Goal: Book appointment/travel/reservation

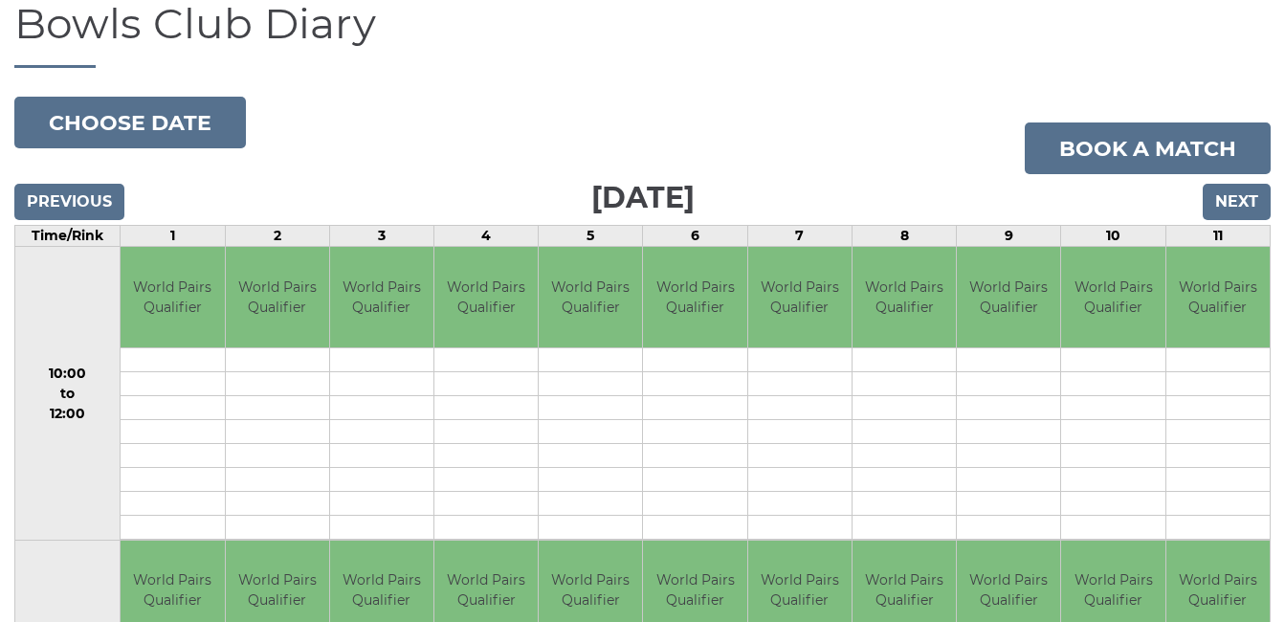
scroll to position [153, 0]
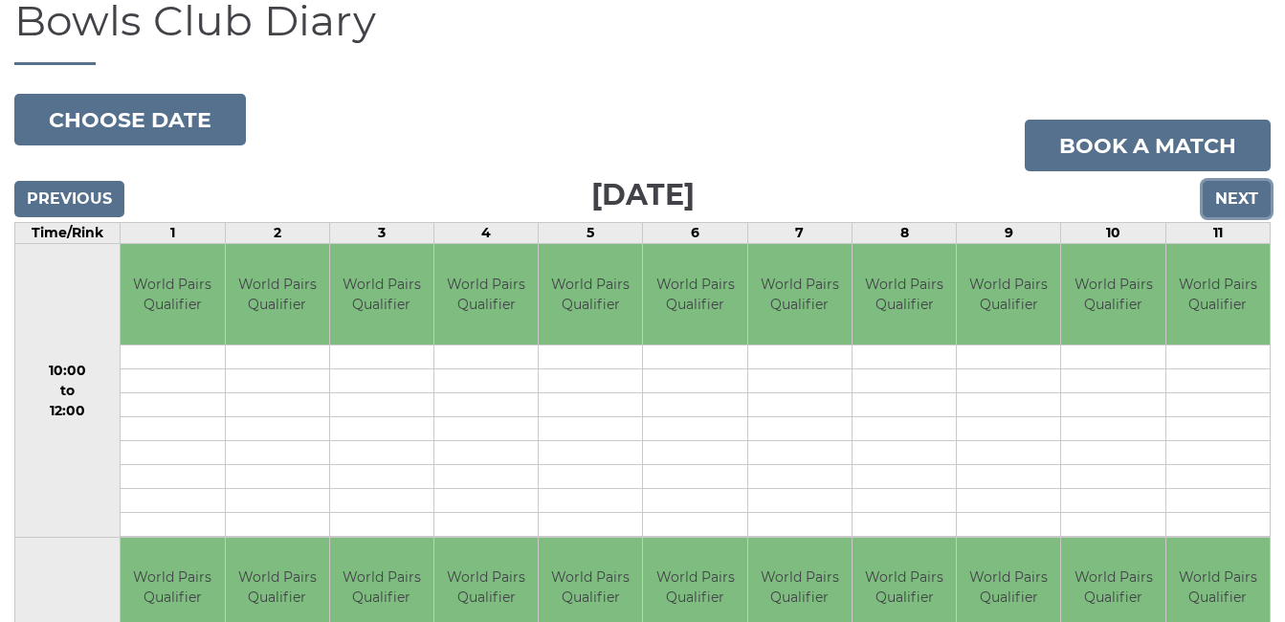
click at [1238, 195] on input "Next" at bounding box center [1236, 199] width 68 height 36
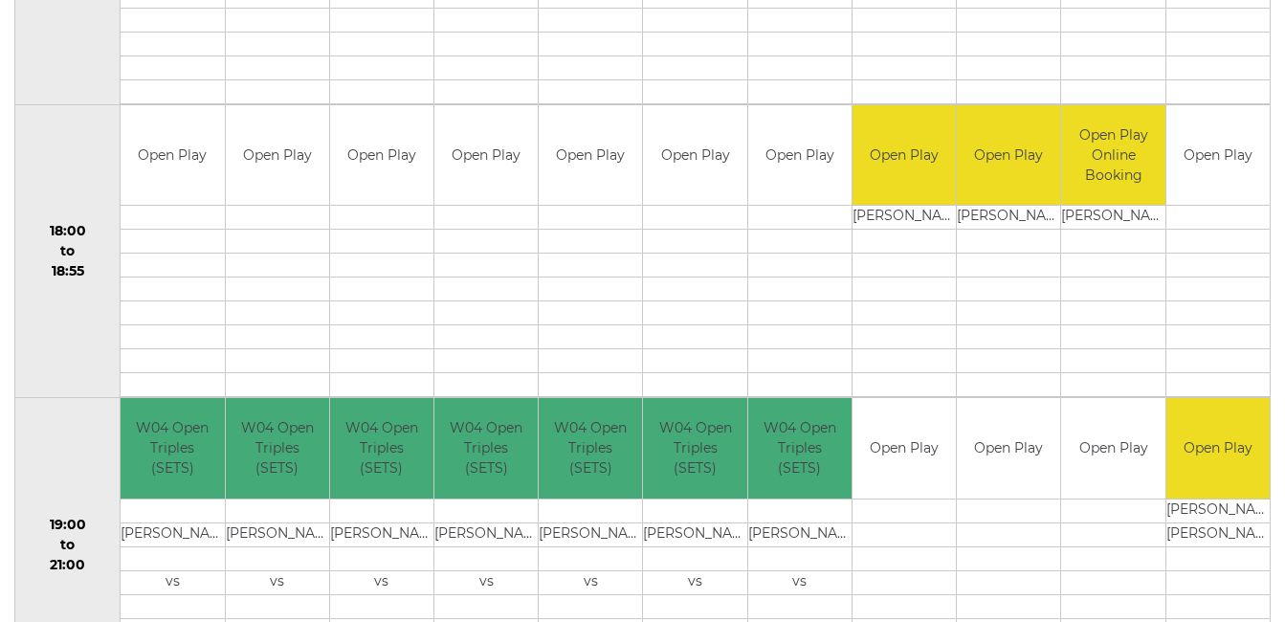
scroll to position [1875, 0]
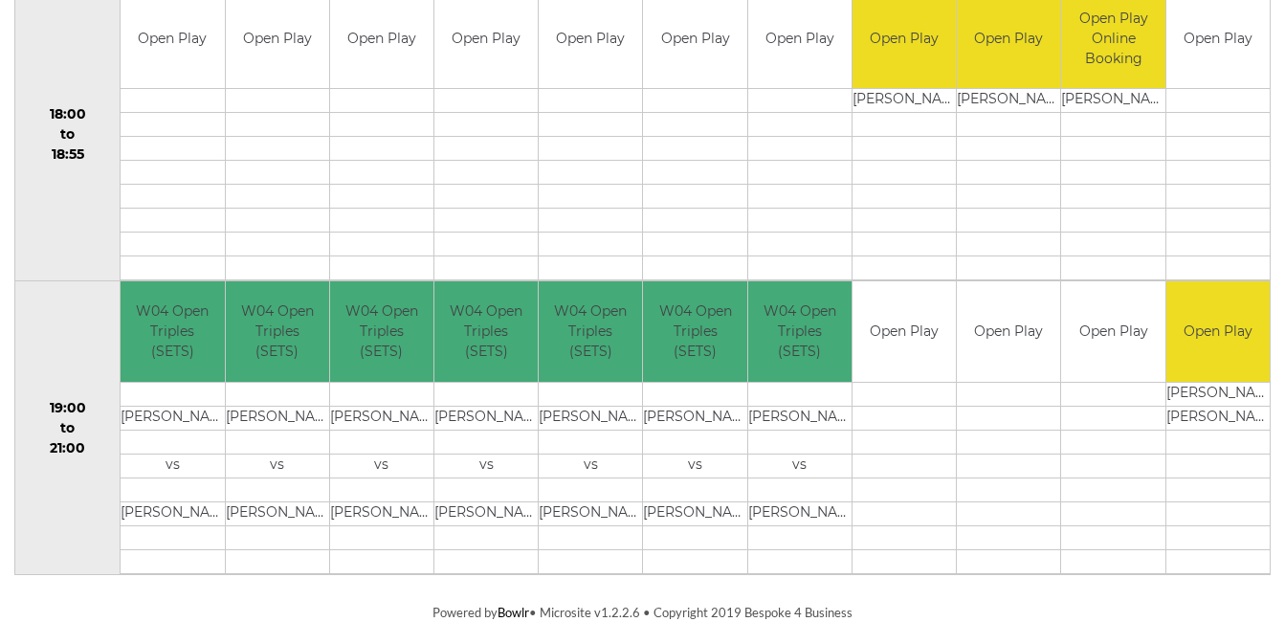
click at [1268, 519] on td at bounding box center [1217, 513] width 103 height 24
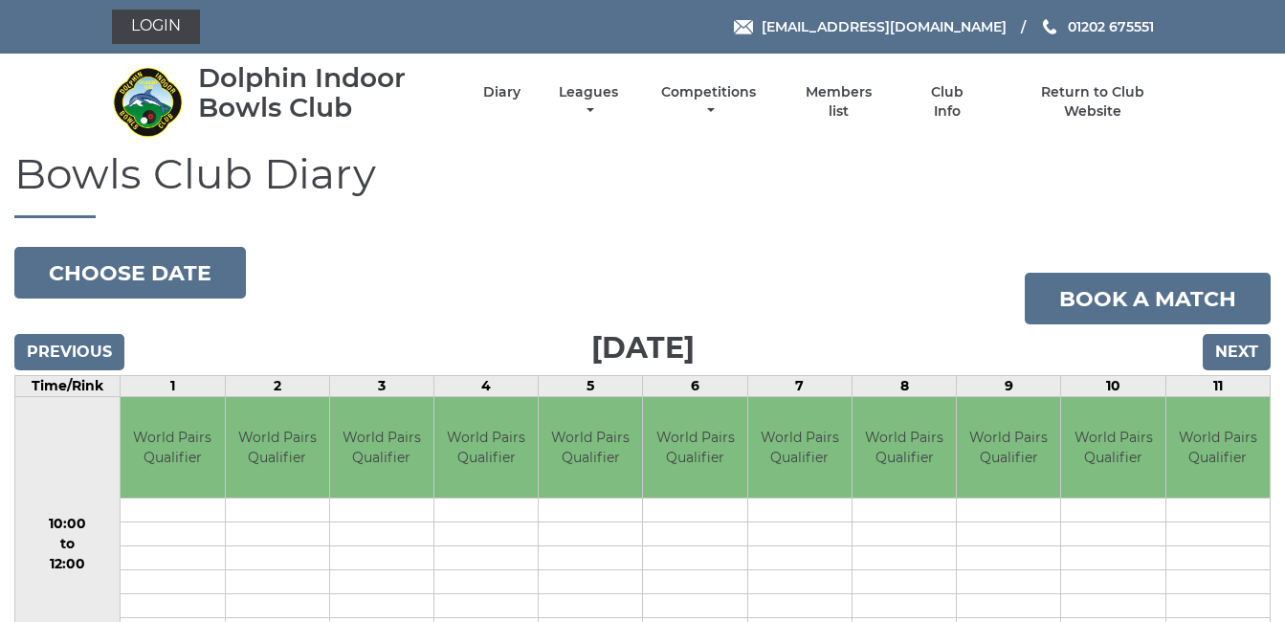
scroll to position [153, 0]
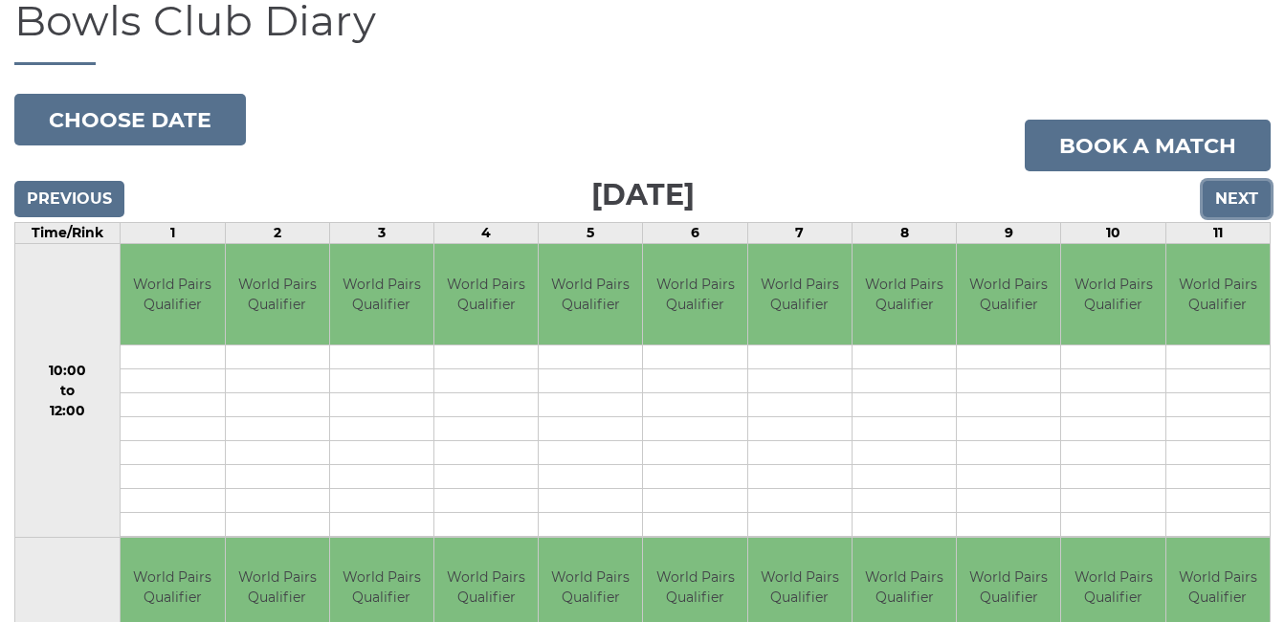
click at [1240, 196] on input "Next" at bounding box center [1236, 199] width 68 height 36
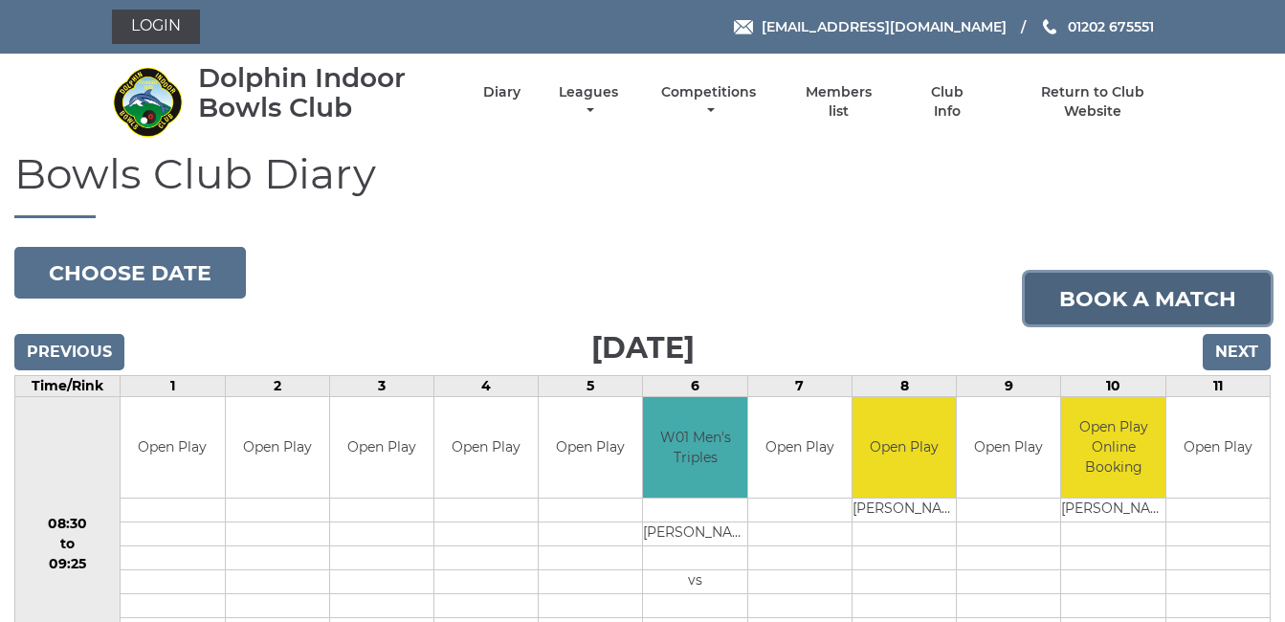
click at [1183, 284] on link "Book a match" at bounding box center [1147, 299] width 246 height 52
